Goal: Task Accomplishment & Management: Use online tool/utility

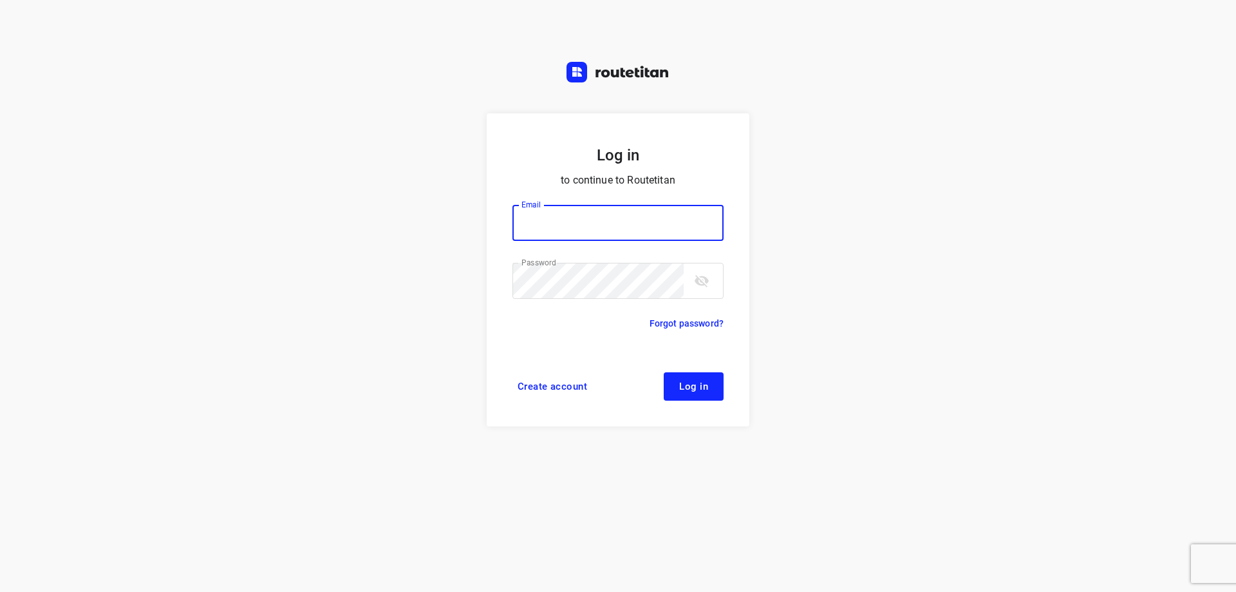
type input "plengtransport@hotmail.com"
click at [689, 391] on span "Log in" at bounding box center [693, 386] width 29 height 10
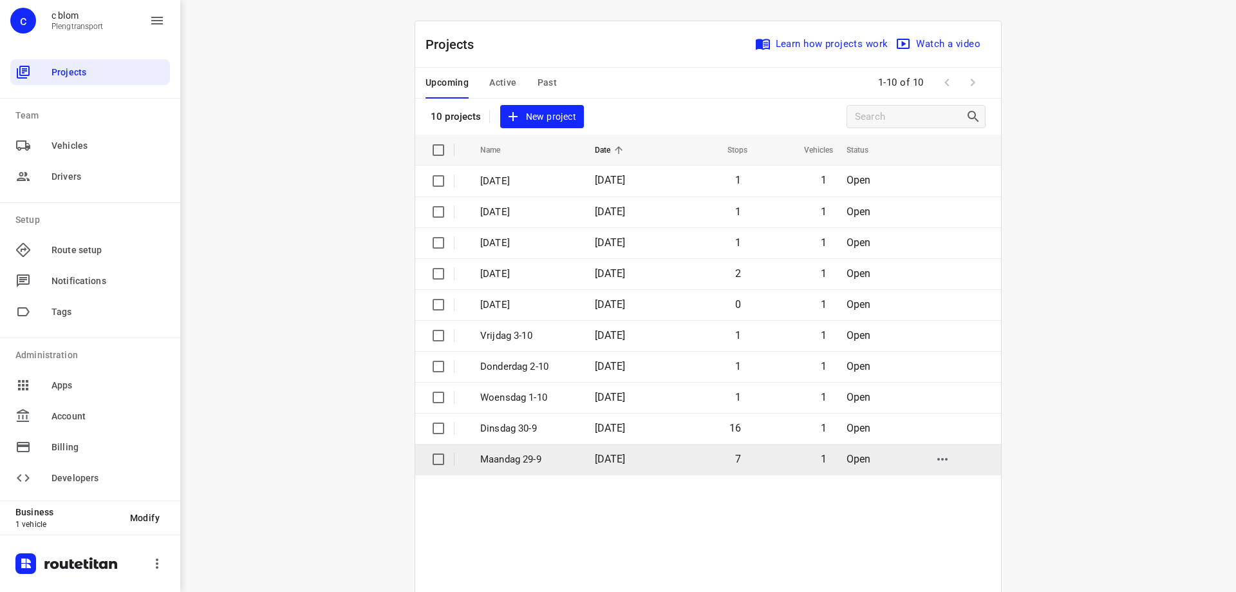
click at [575, 467] on td "Maandag 29-9" at bounding box center [525, 458] width 117 height 31
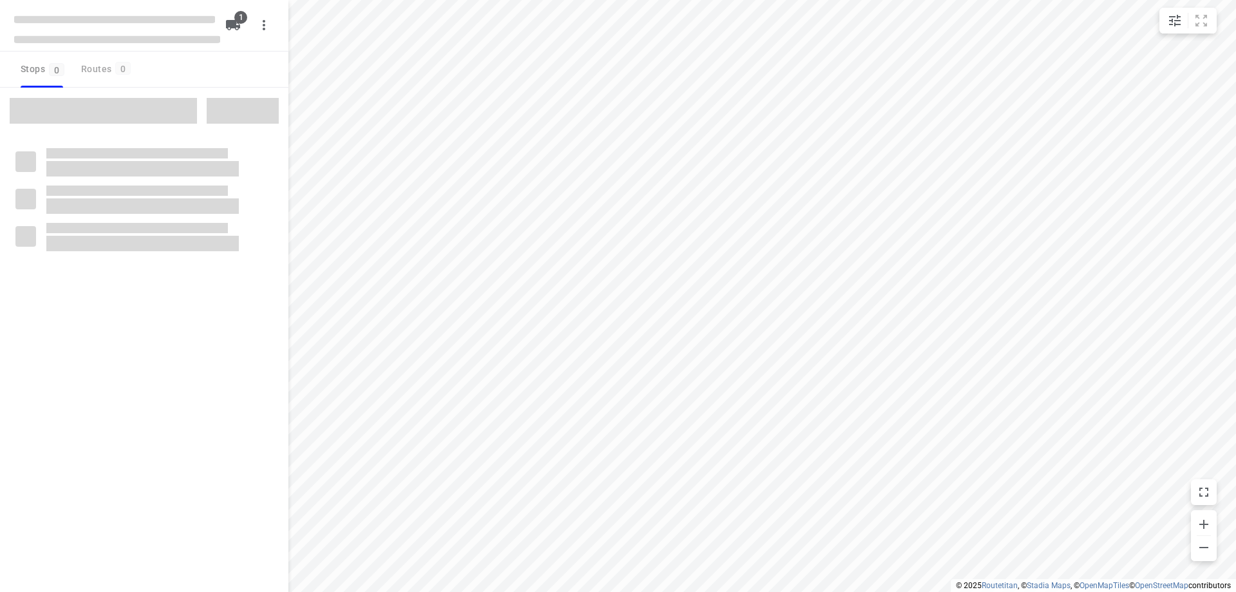
type input "distance"
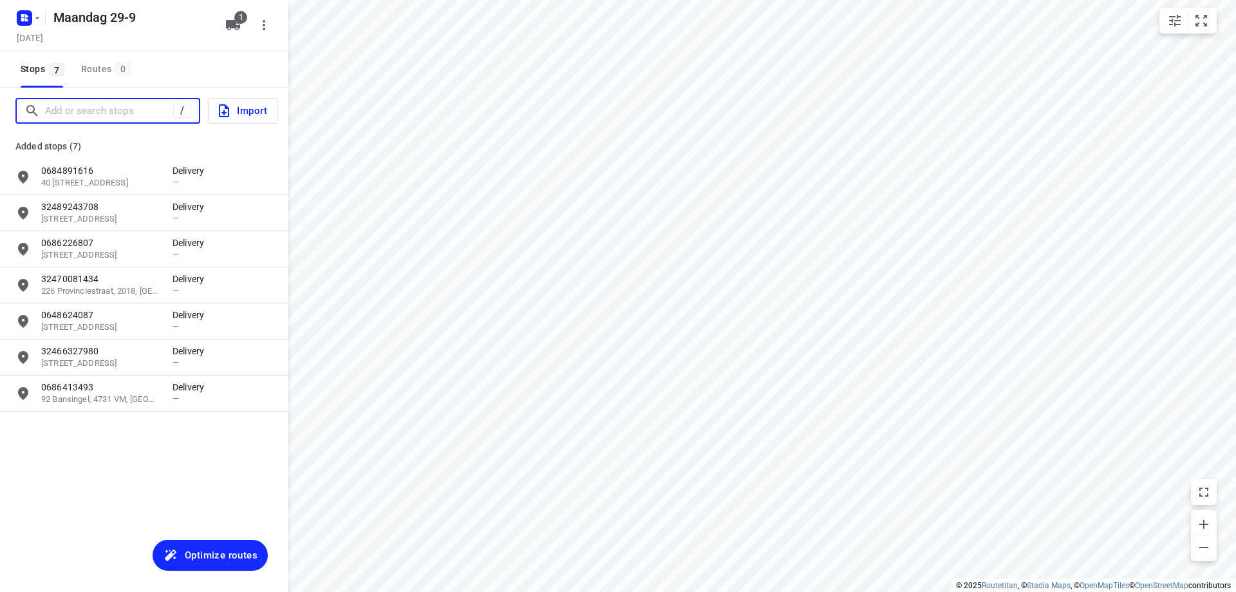
click at [72, 113] on input "Add or search stops" at bounding box center [109, 111] width 128 height 20
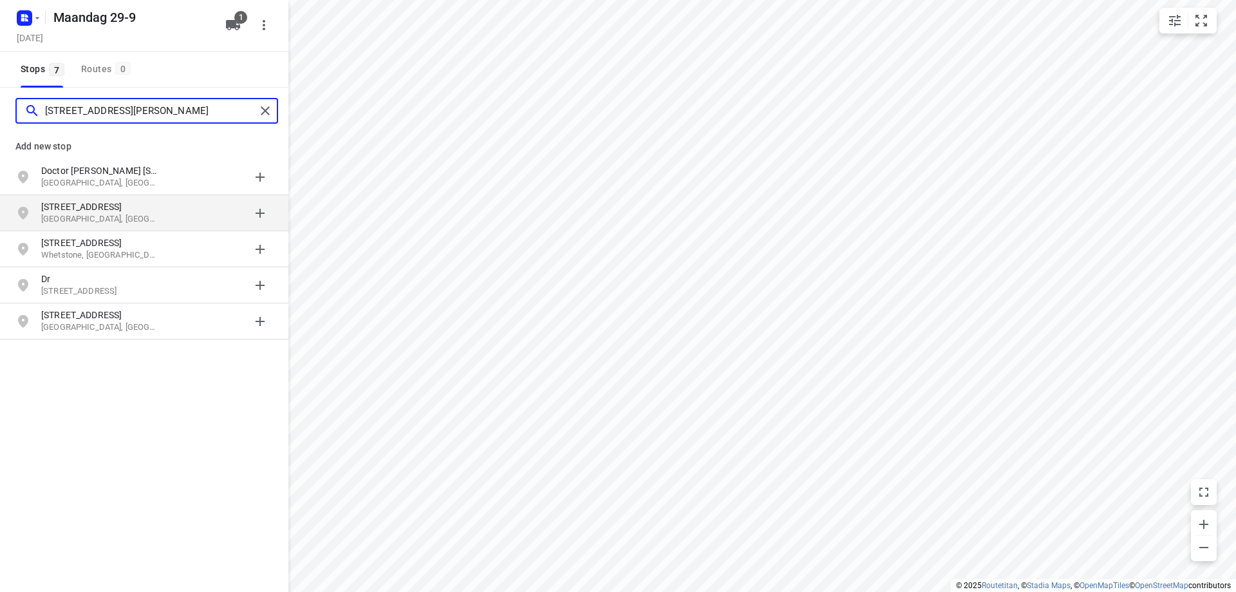
type input "[STREET_ADDRESS][PERSON_NAME]"
click at [137, 214] on p "[GEOGRAPHIC_DATA], [GEOGRAPHIC_DATA]" at bounding box center [100, 219] width 118 height 12
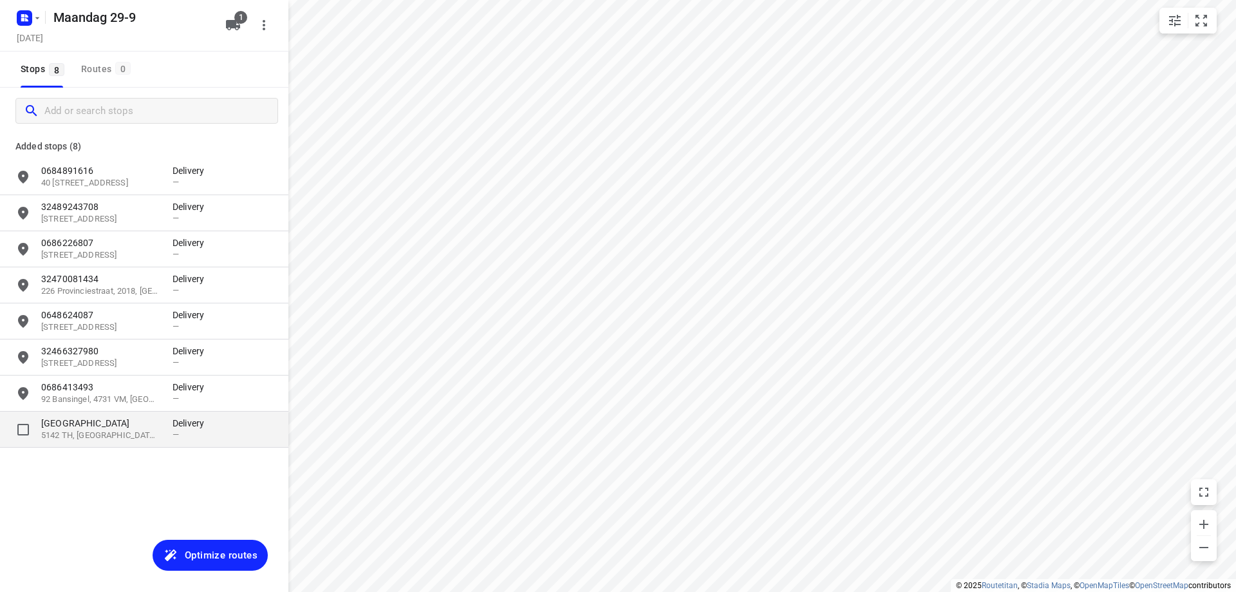
click at [122, 429] on p "5142 TH, [GEOGRAPHIC_DATA], [GEOGRAPHIC_DATA]" at bounding box center [100, 435] width 118 height 12
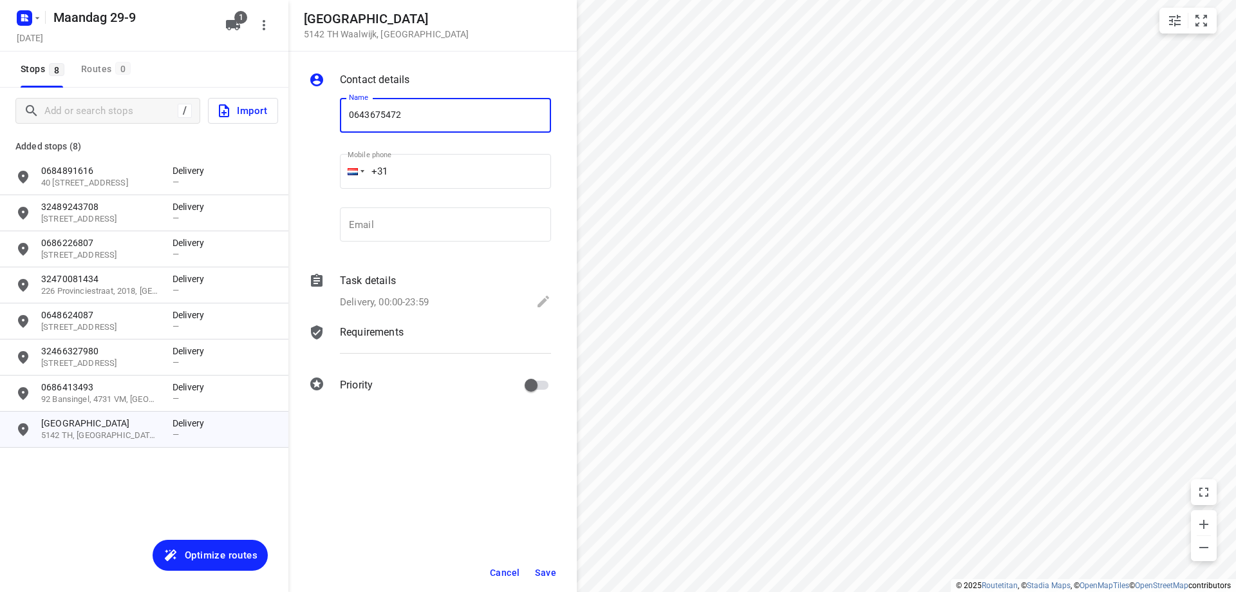
type input "0643675472"
click at [552, 574] on span "Save" at bounding box center [545, 572] width 21 height 10
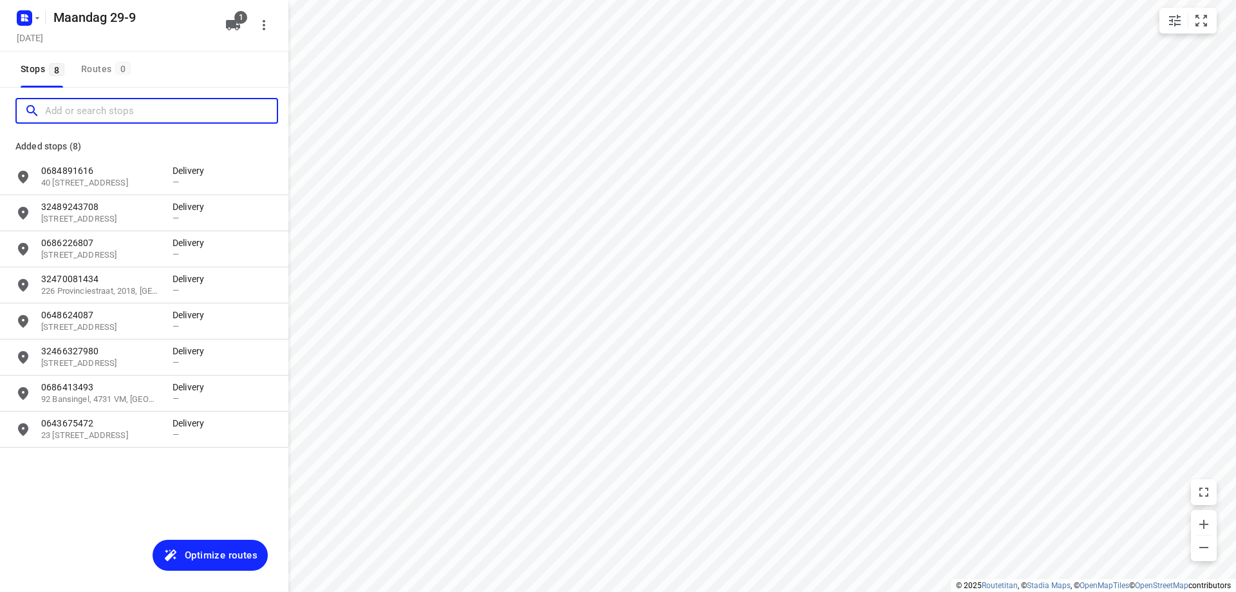
click at [100, 113] on input "Add or search stops" at bounding box center [161, 111] width 232 height 20
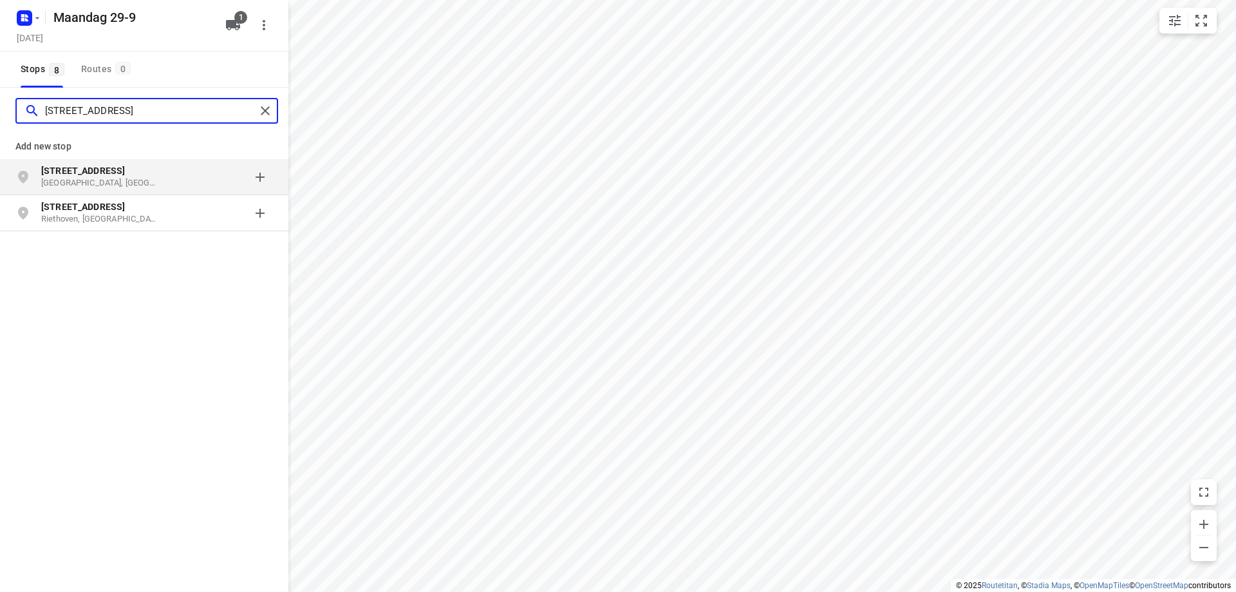
type input "[STREET_ADDRESS]"
click at [141, 169] on p "[STREET_ADDRESS]" at bounding box center [100, 170] width 118 height 13
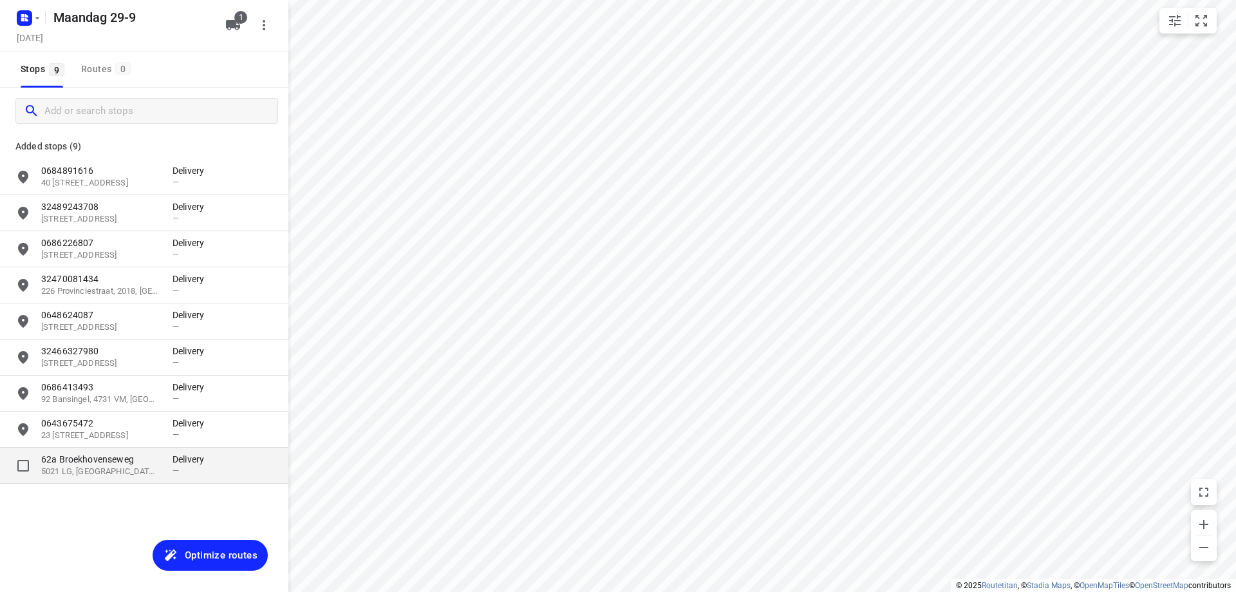
click at [141, 463] on p "62a Broekhovenseweg" at bounding box center [100, 458] width 118 height 13
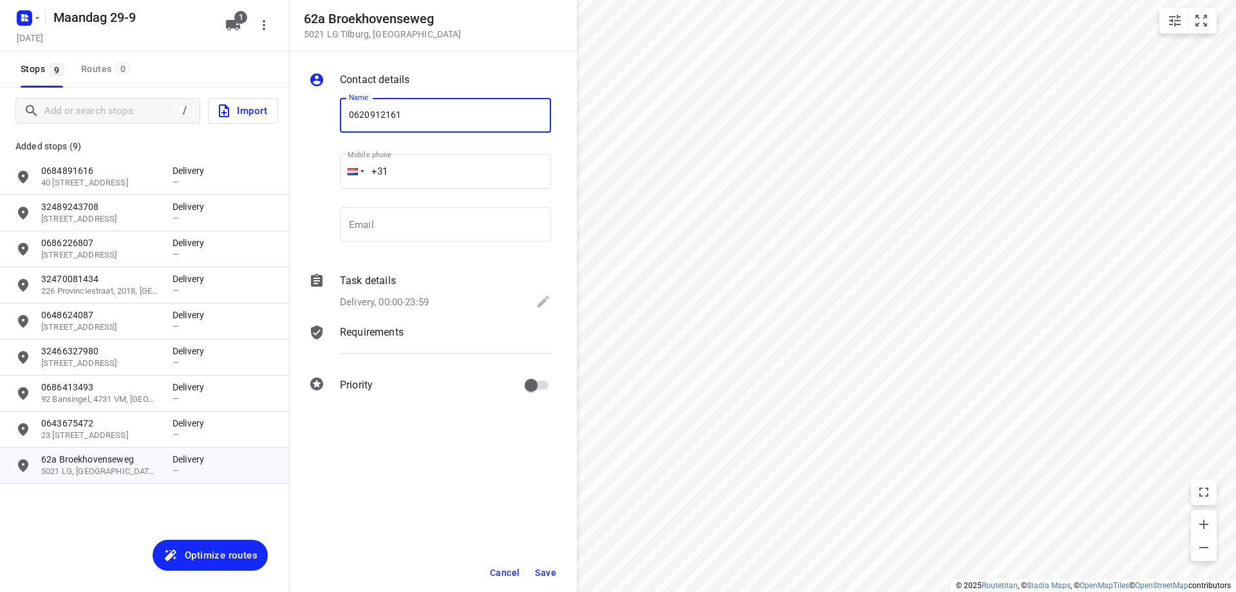
type input "0620912161"
click at [545, 571] on span "Save" at bounding box center [545, 572] width 21 height 10
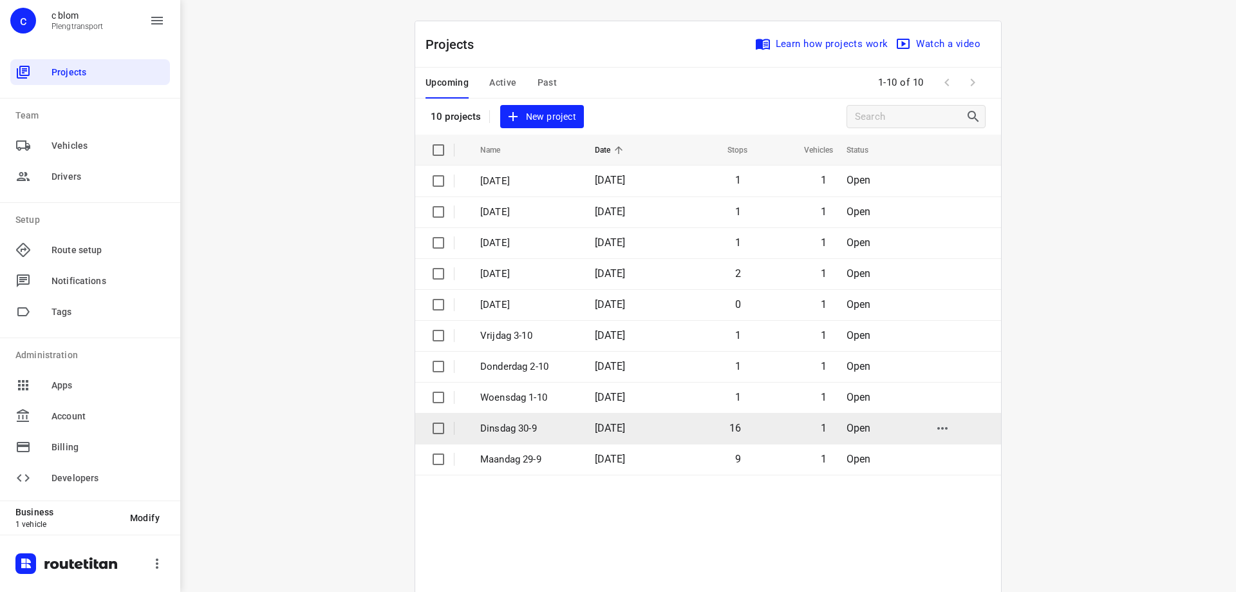
click at [524, 431] on p "Dinsdag 30-9" at bounding box center [527, 428] width 95 height 15
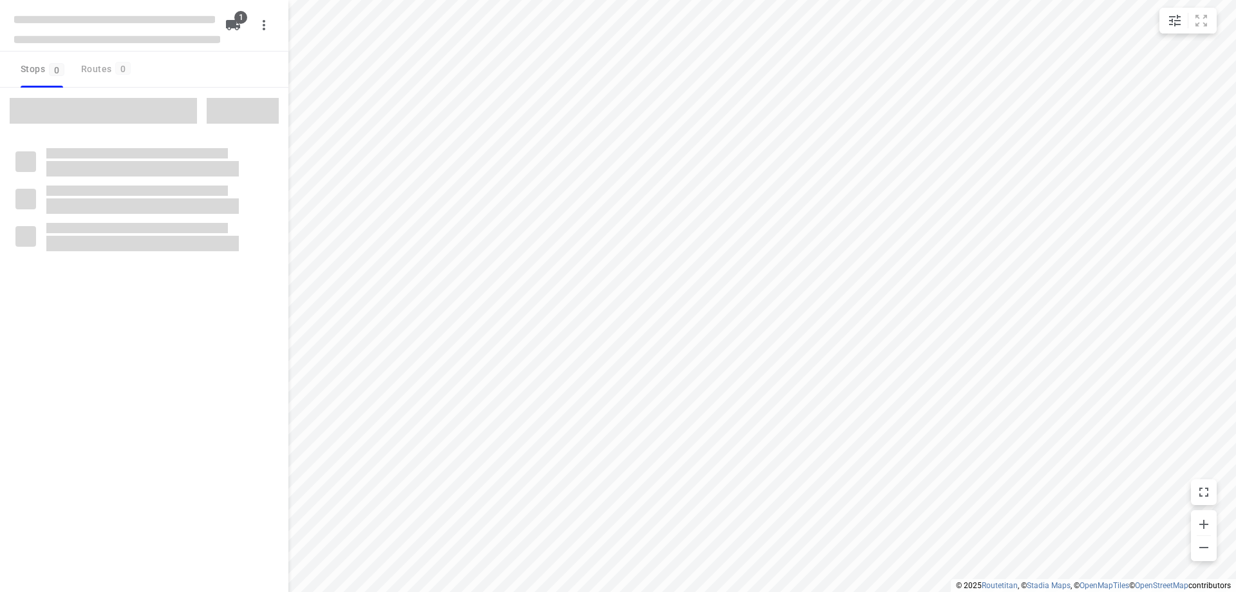
type input "distance"
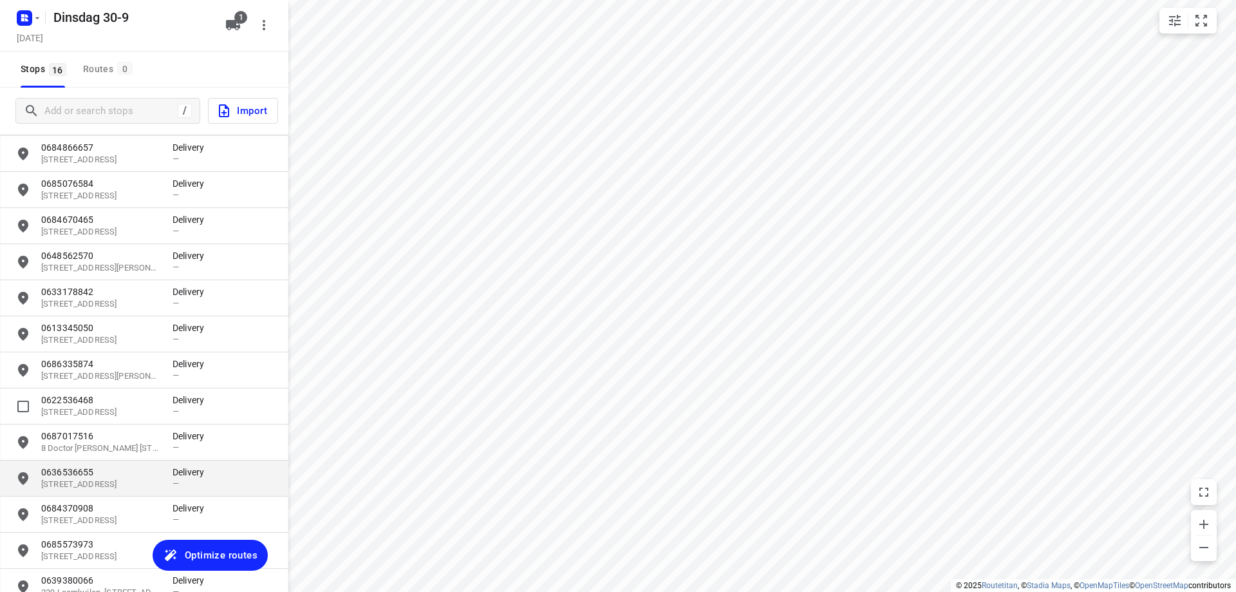
scroll to position [75, 0]
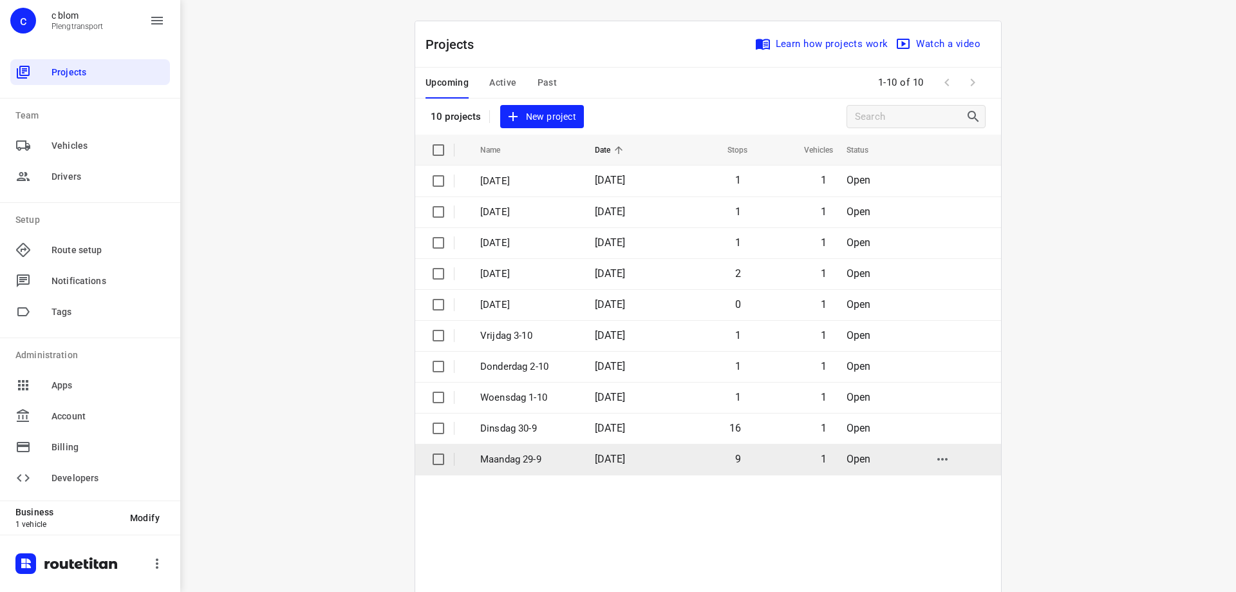
click at [554, 456] on p "Maandag 29-9" at bounding box center [527, 459] width 95 height 15
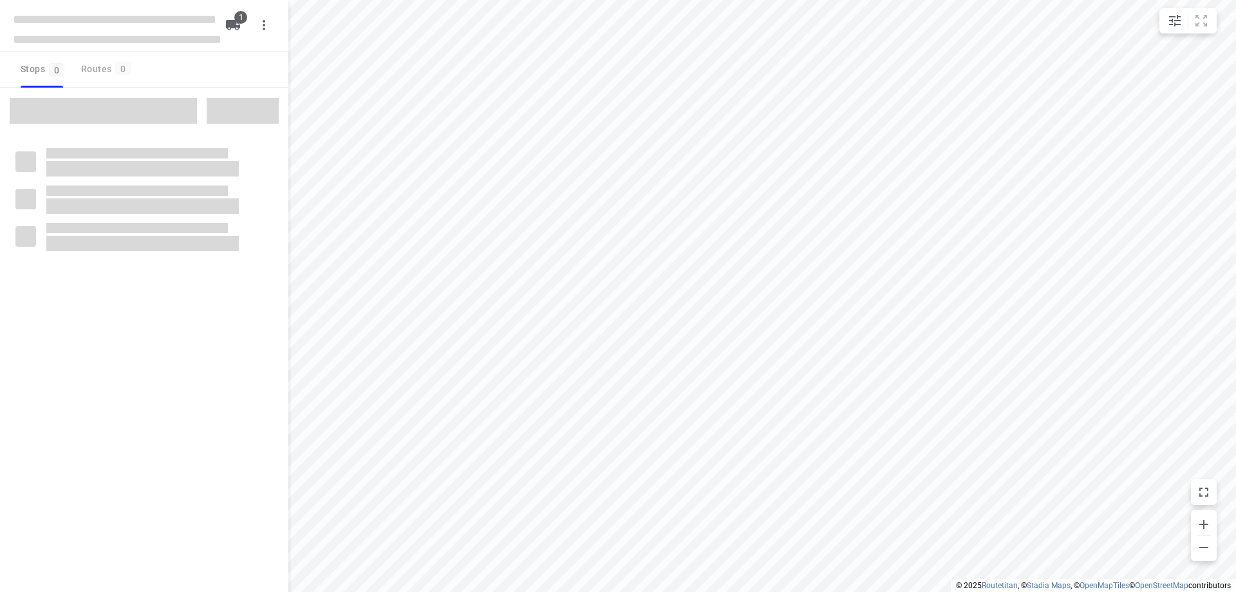
type input "distance"
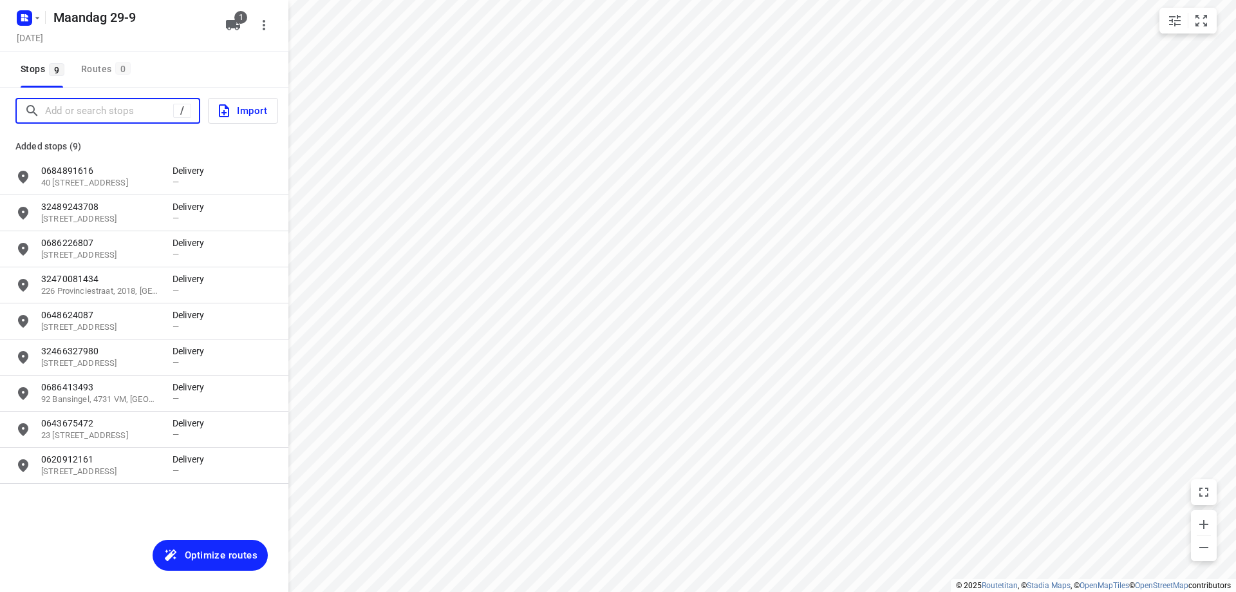
click at [103, 113] on input "Add or search stops" at bounding box center [109, 111] width 128 height 20
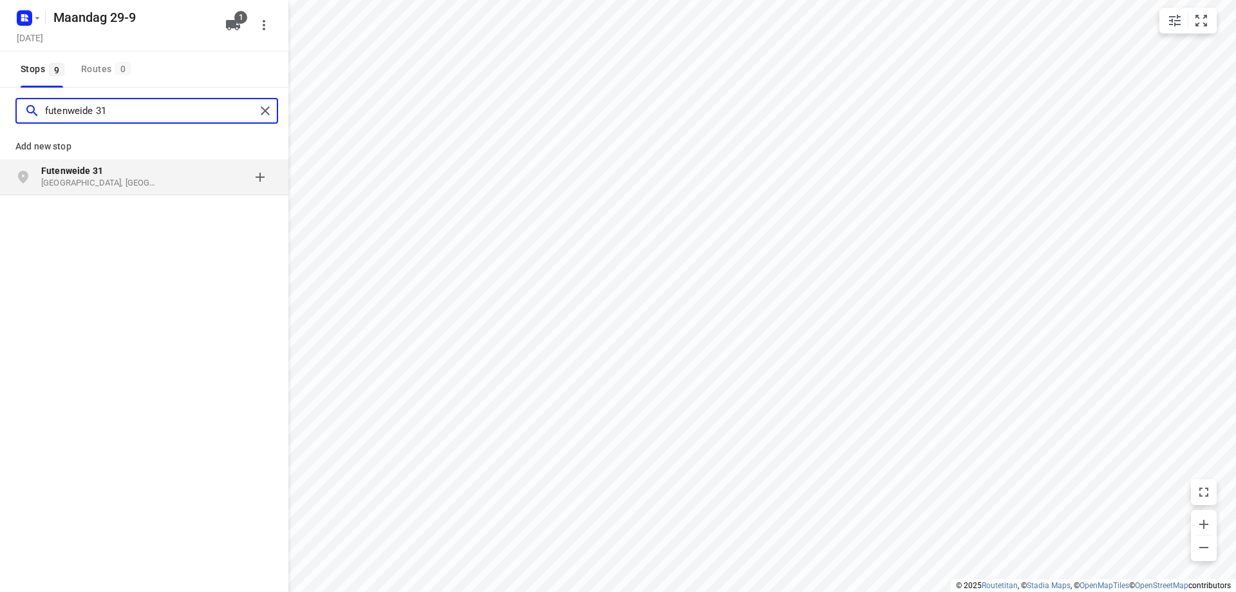
type input "futenweide 31"
click at [109, 177] on p "[GEOGRAPHIC_DATA], [GEOGRAPHIC_DATA]" at bounding box center [100, 183] width 118 height 12
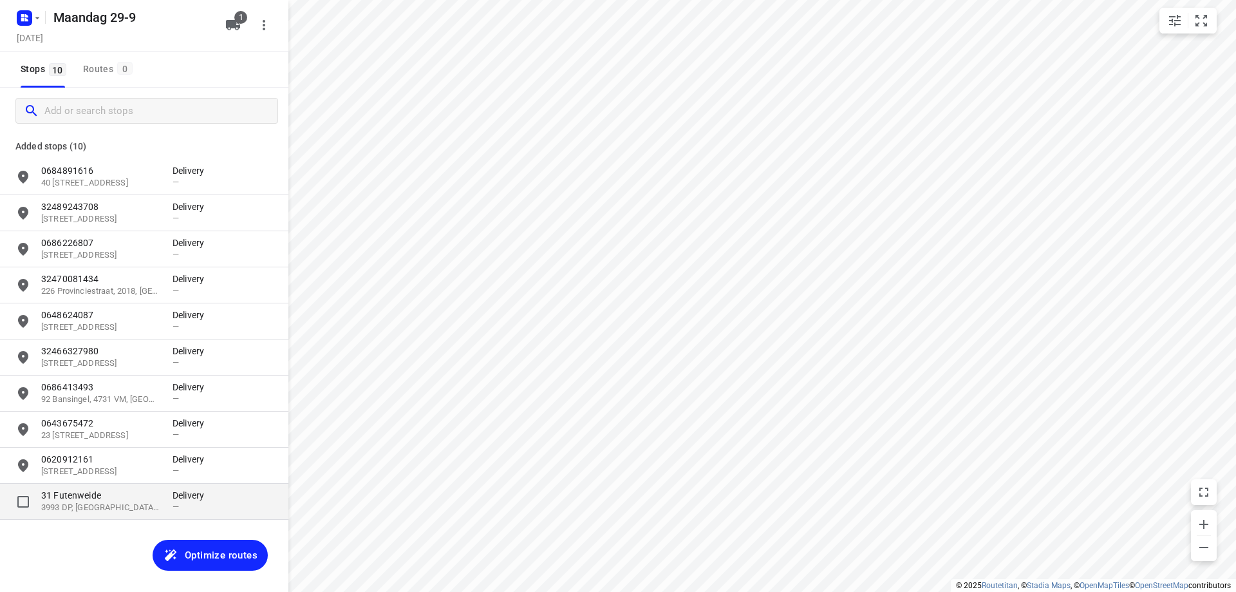
click at [133, 496] on p "31 Futenweide" at bounding box center [100, 495] width 118 height 13
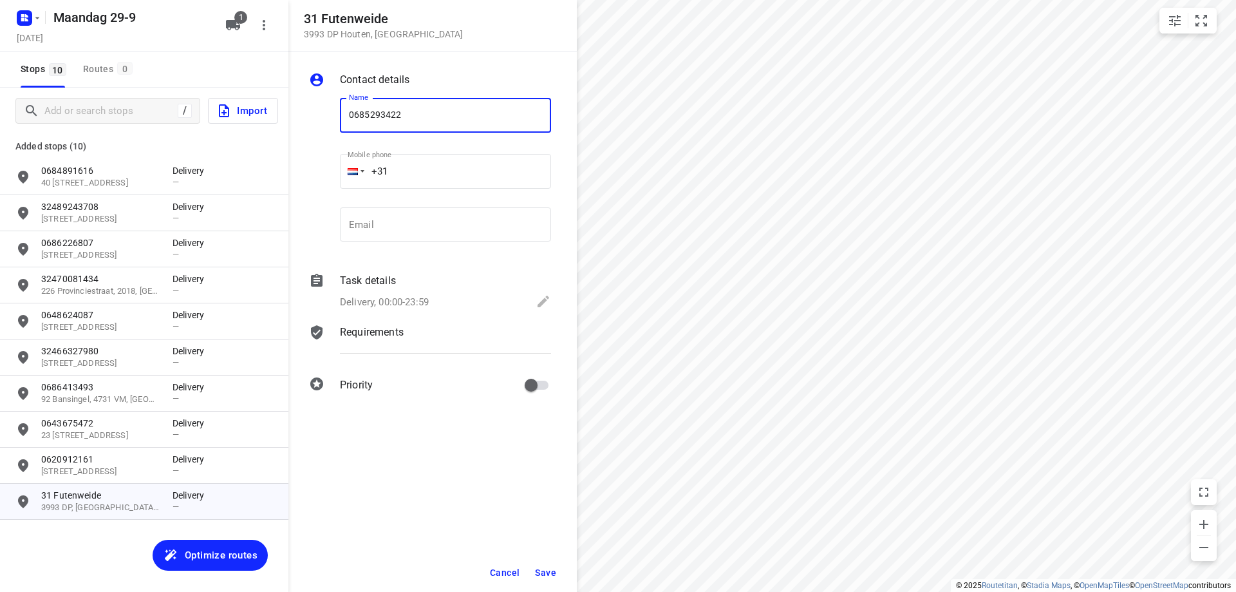
type input "0685293422"
click at [548, 566] on button "Save" at bounding box center [546, 572] width 32 height 23
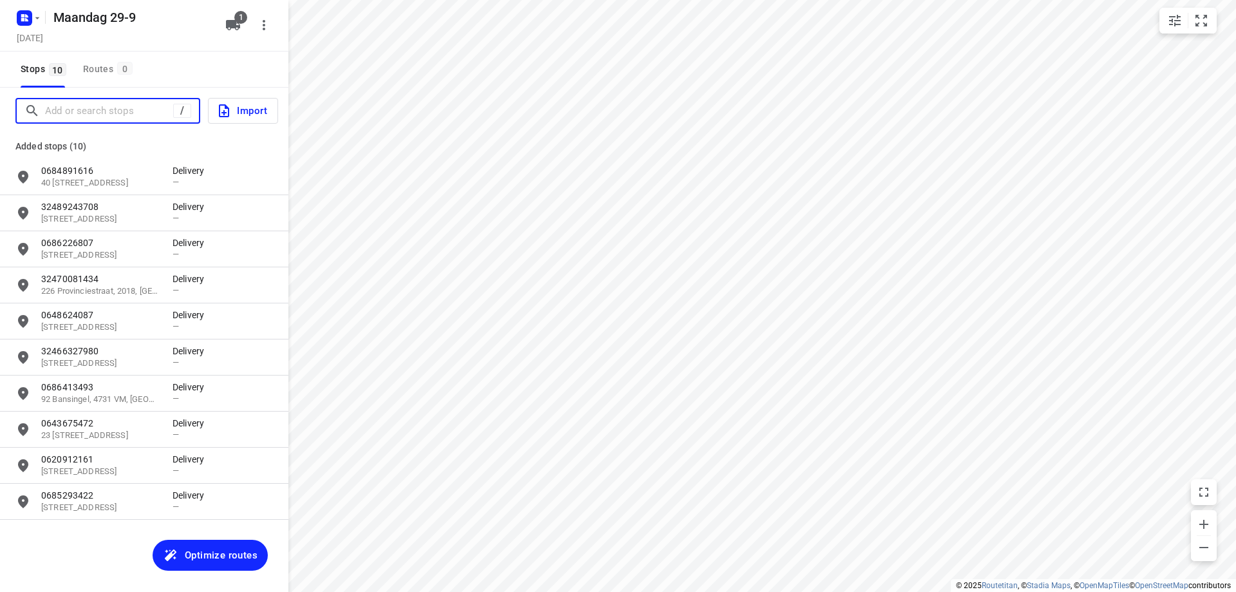
click at [134, 115] on input "Add or search stops" at bounding box center [109, 111] width 128 height 20
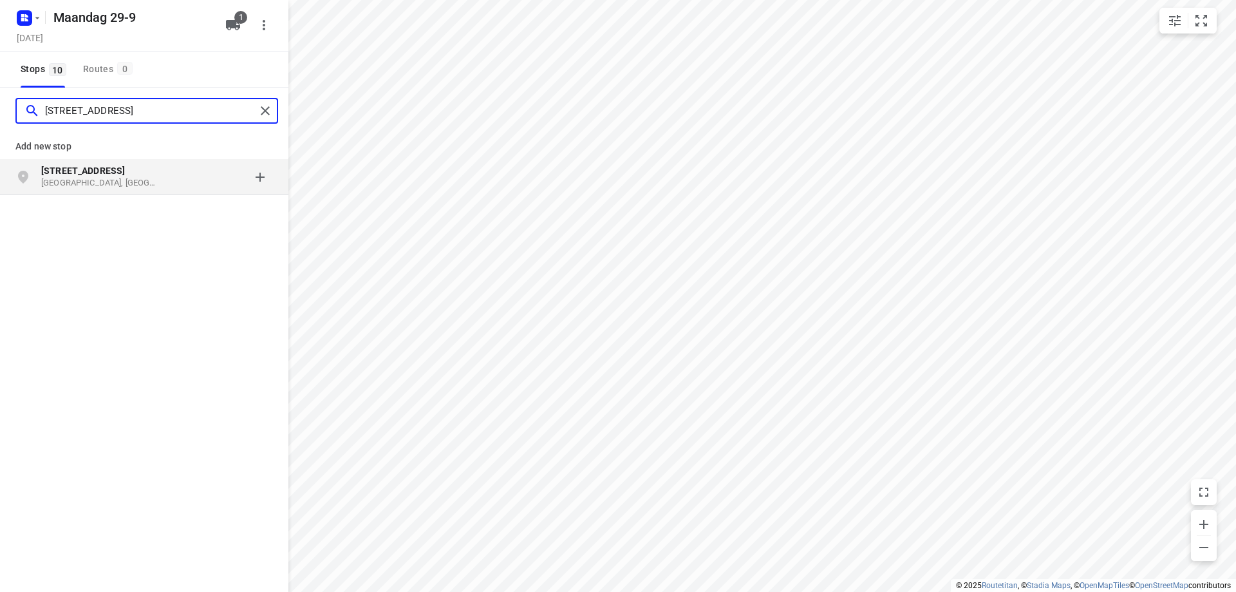
type input "[STREET_ADDRESS]"
click at [111, 178] on p "[GEOGRAPHIC_DATA], [GEOGRAPHIC_DATA]" at bounding box center [100, 183] width 118 height 12
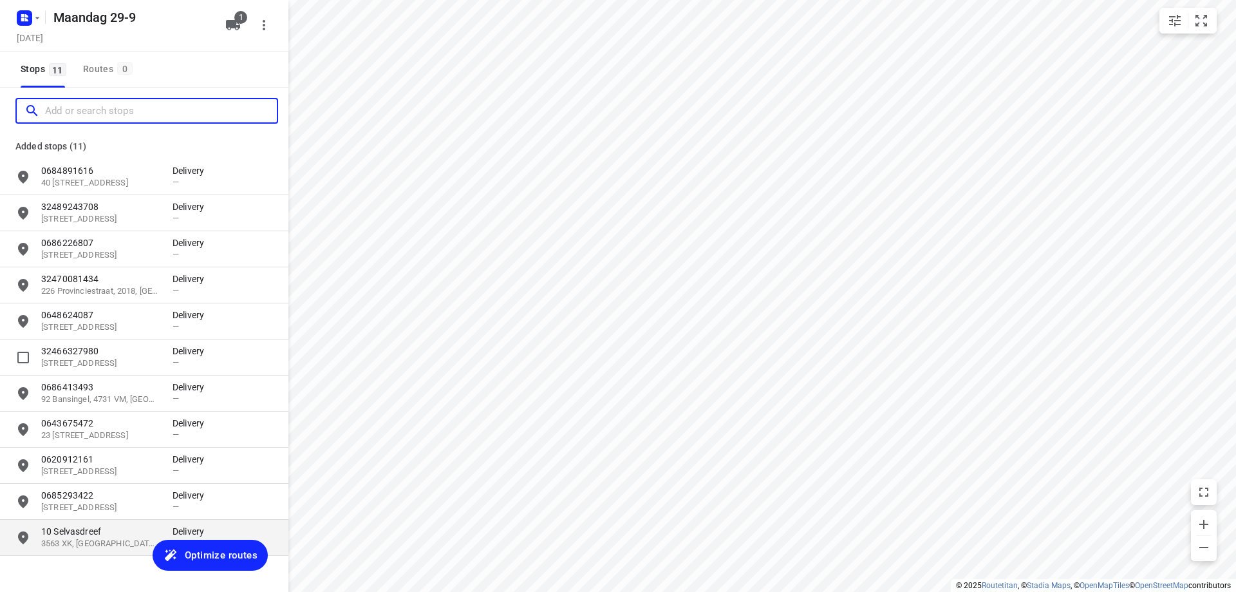
scroll to position [34, 0]
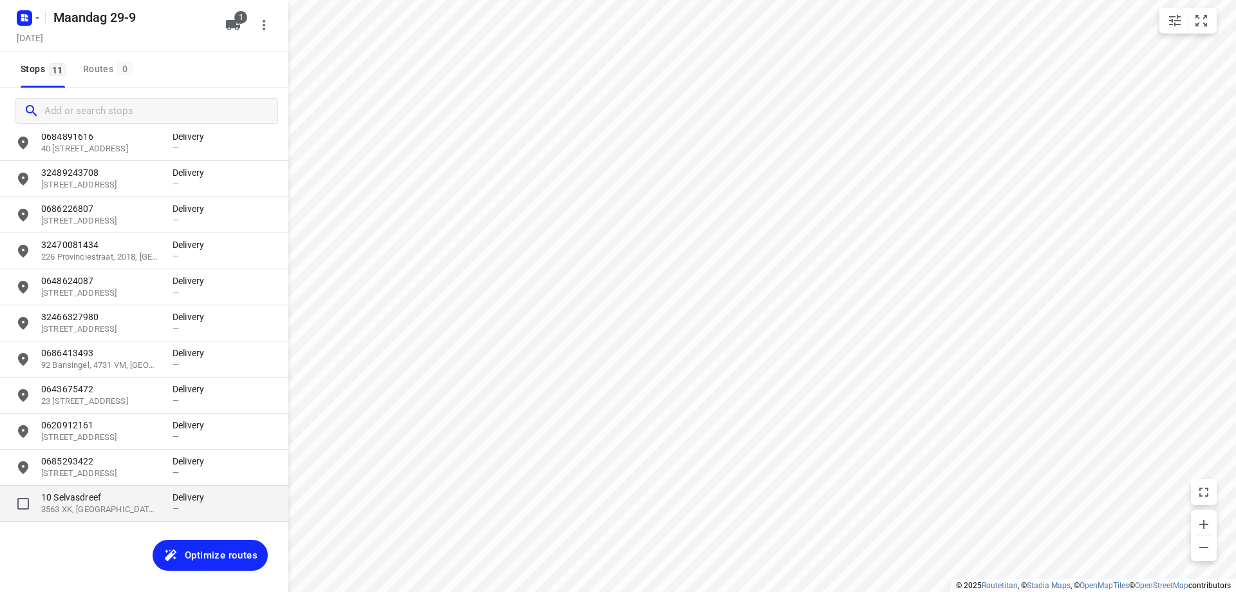
click at [113, 498] on p "10 Selvasdreef" at bounding box center [100, 496] width 118 height 13
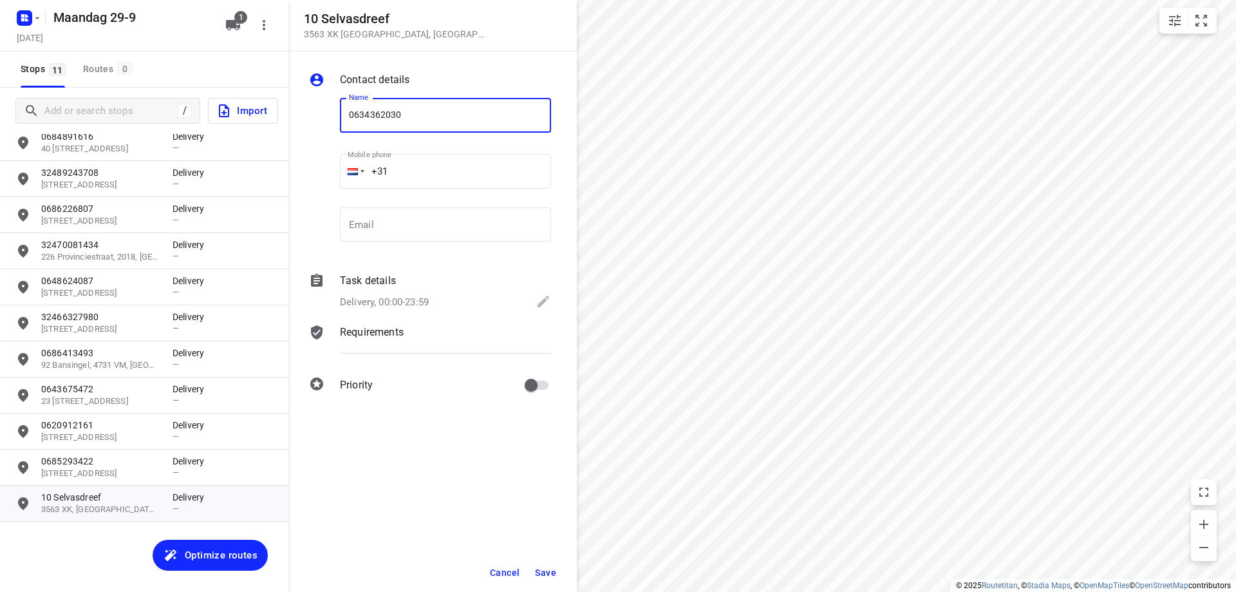
type input "0634362030"
click at [552, 568] on span "Save" at bounding box center [545, 572] width 21 height 10
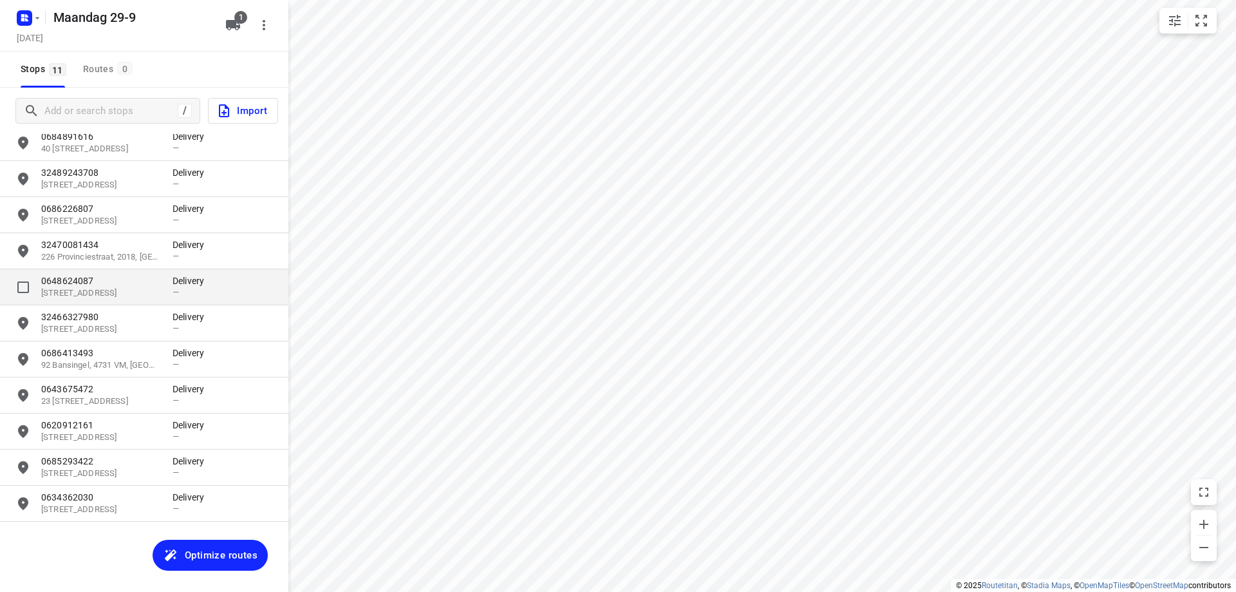
scroll to position [0, 0]
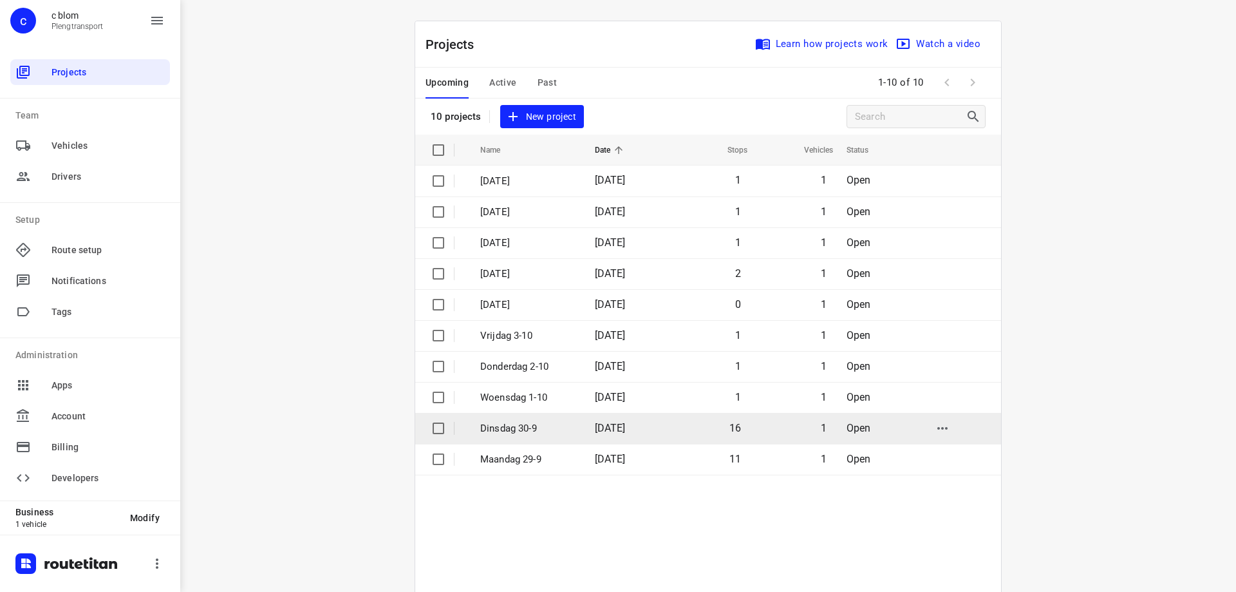
click at [590, 418] on td "[DATE]" at bounding box center [625, 428] width 83 height 31
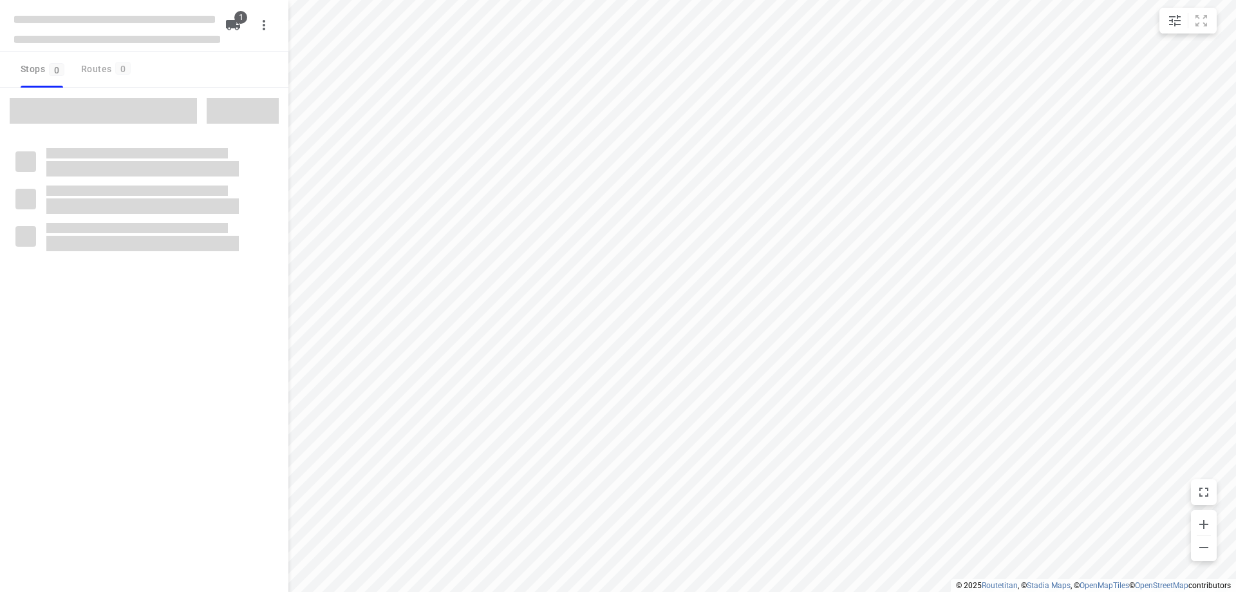
type input "distance"
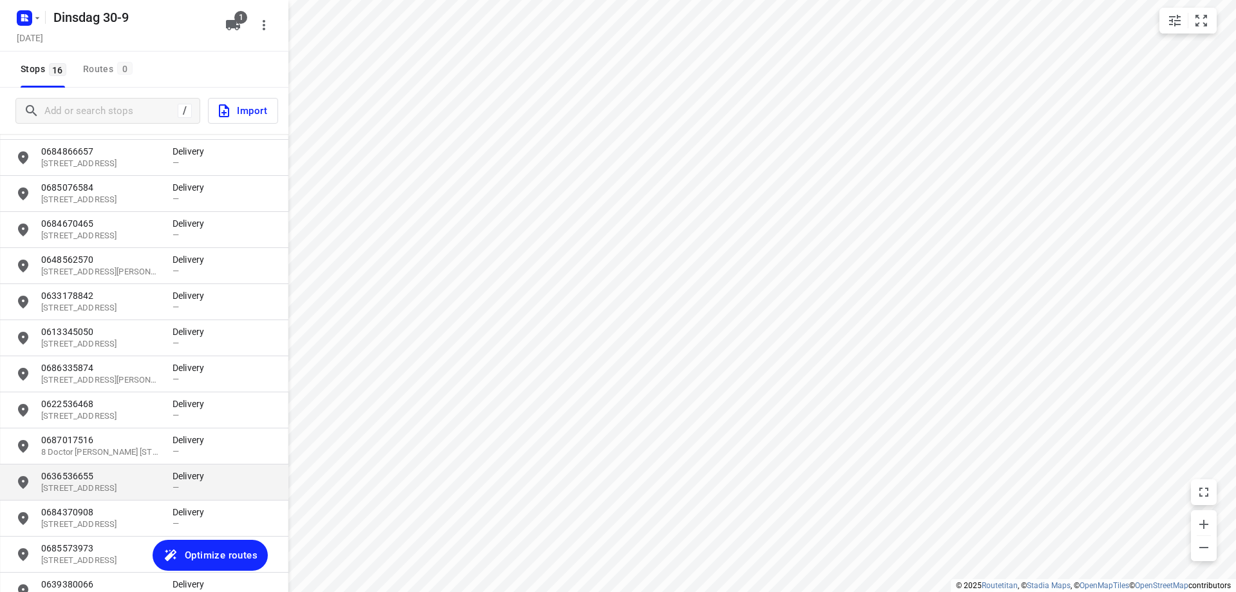
scroll to position [75, 0]
